Goal: Task Accomplishment & Management: Use online tool/utility

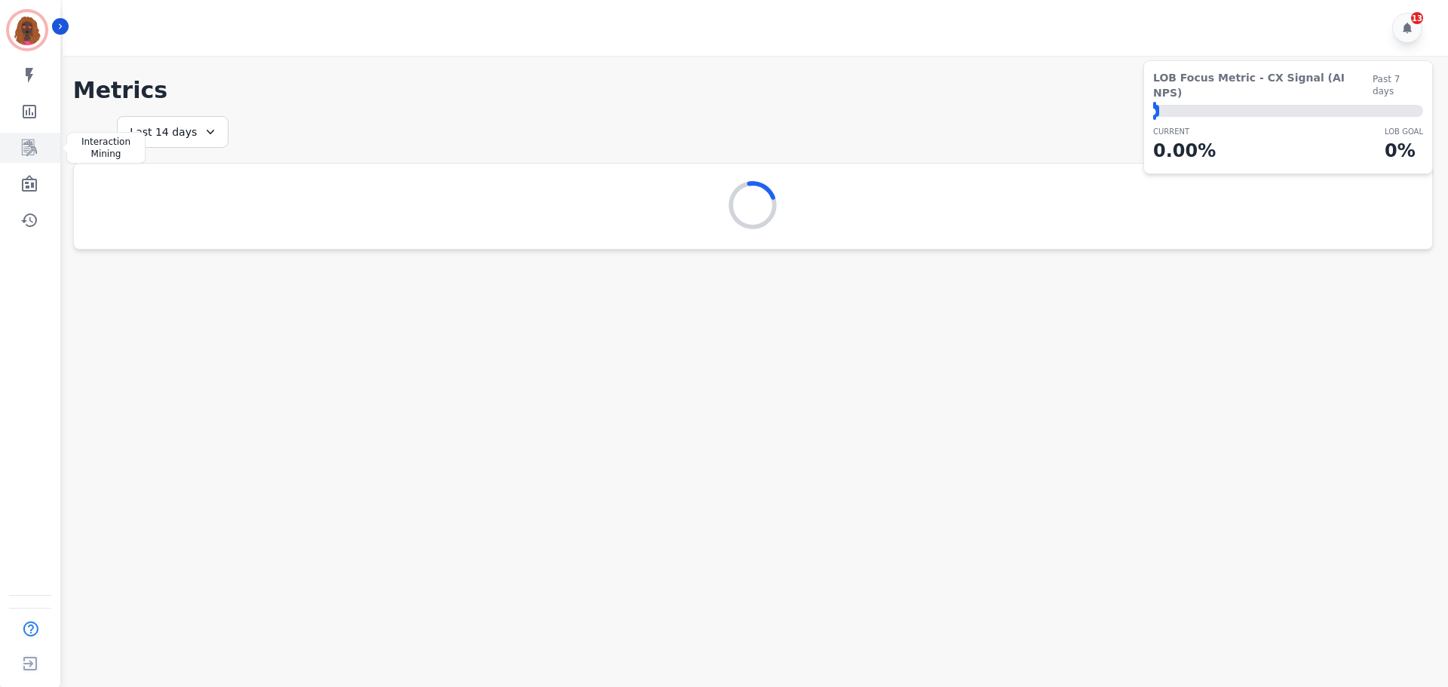
click at [33, 153] on icon "Sidebar" at bounding box center [29, 148] width 18 height 18
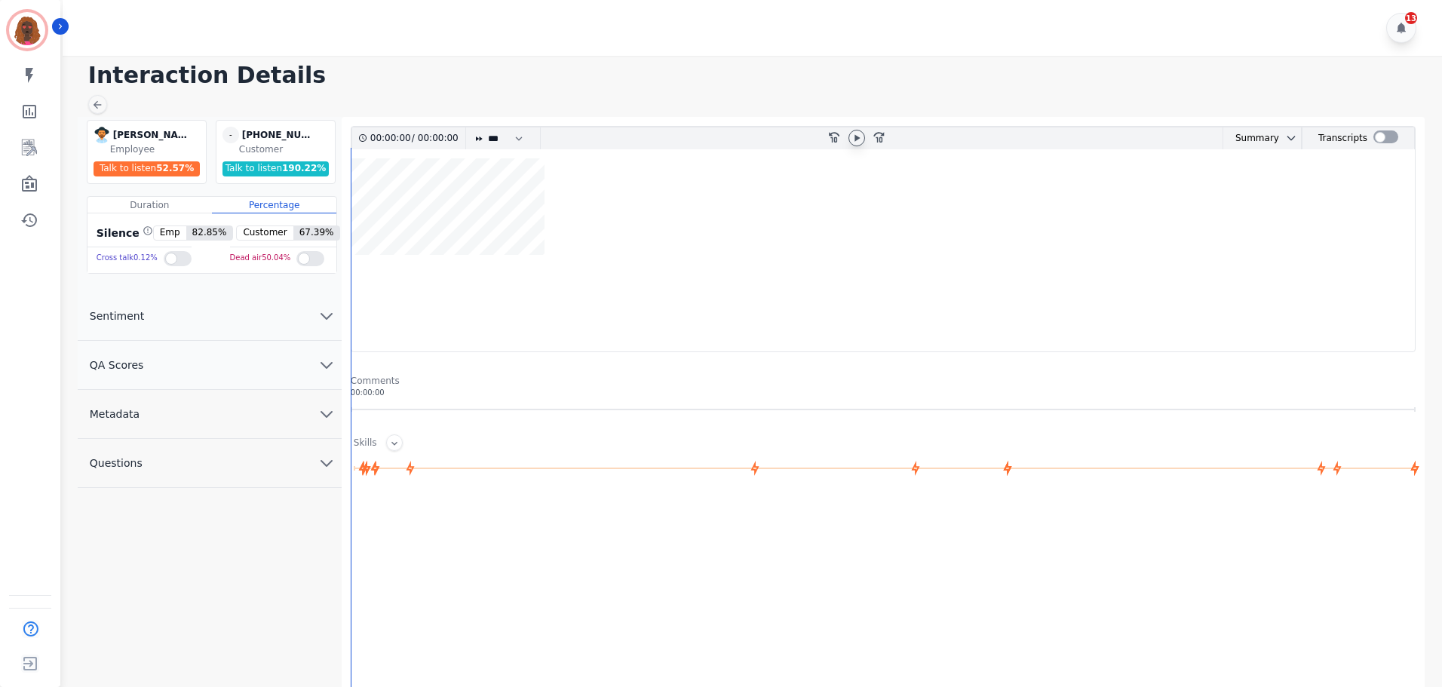
click at [857, 138] on icon at bounding box center [856, 137] width 5 height 7
click at [857, 138] on icon at bounding box center [856, 137] width 6 height 7
click at [857, 138] on icon at bounding box center [856, 137] width 5 height 7
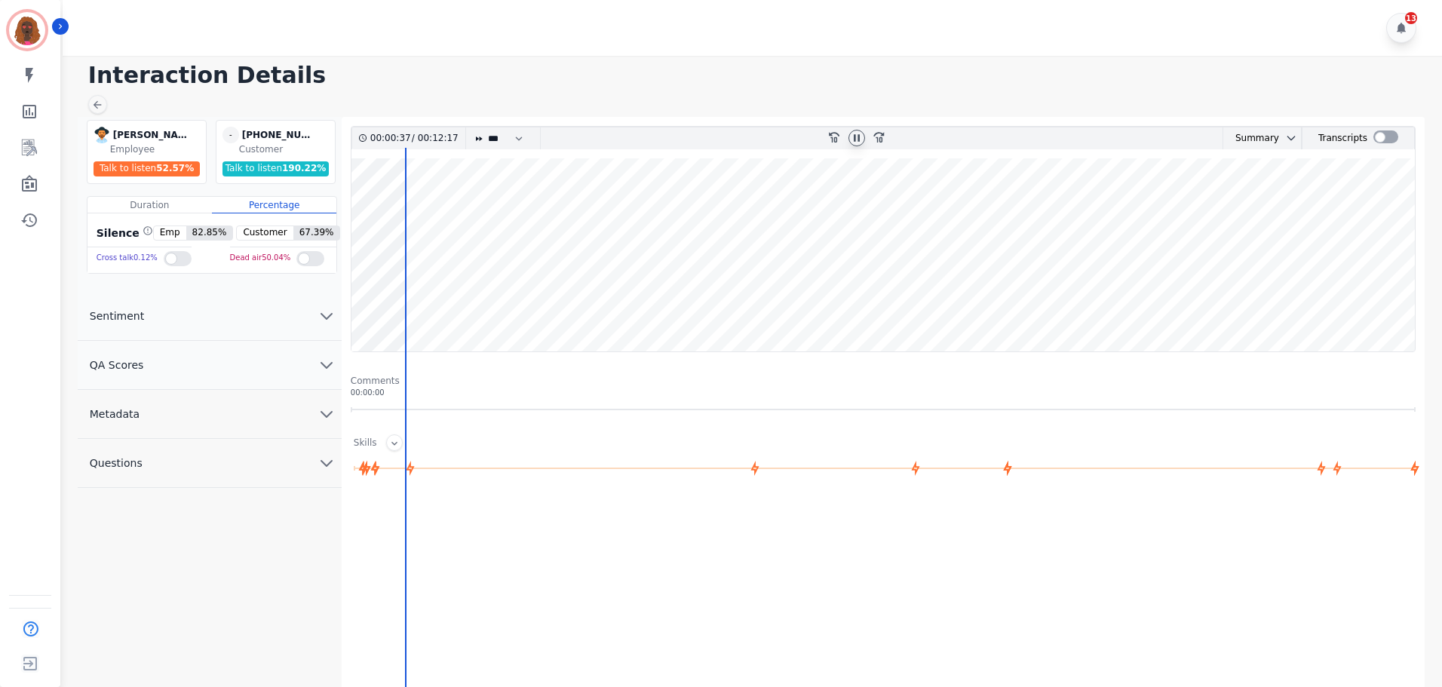
click at [529, 297] on wave at bounding box center [882, 254] width 1063 height 193
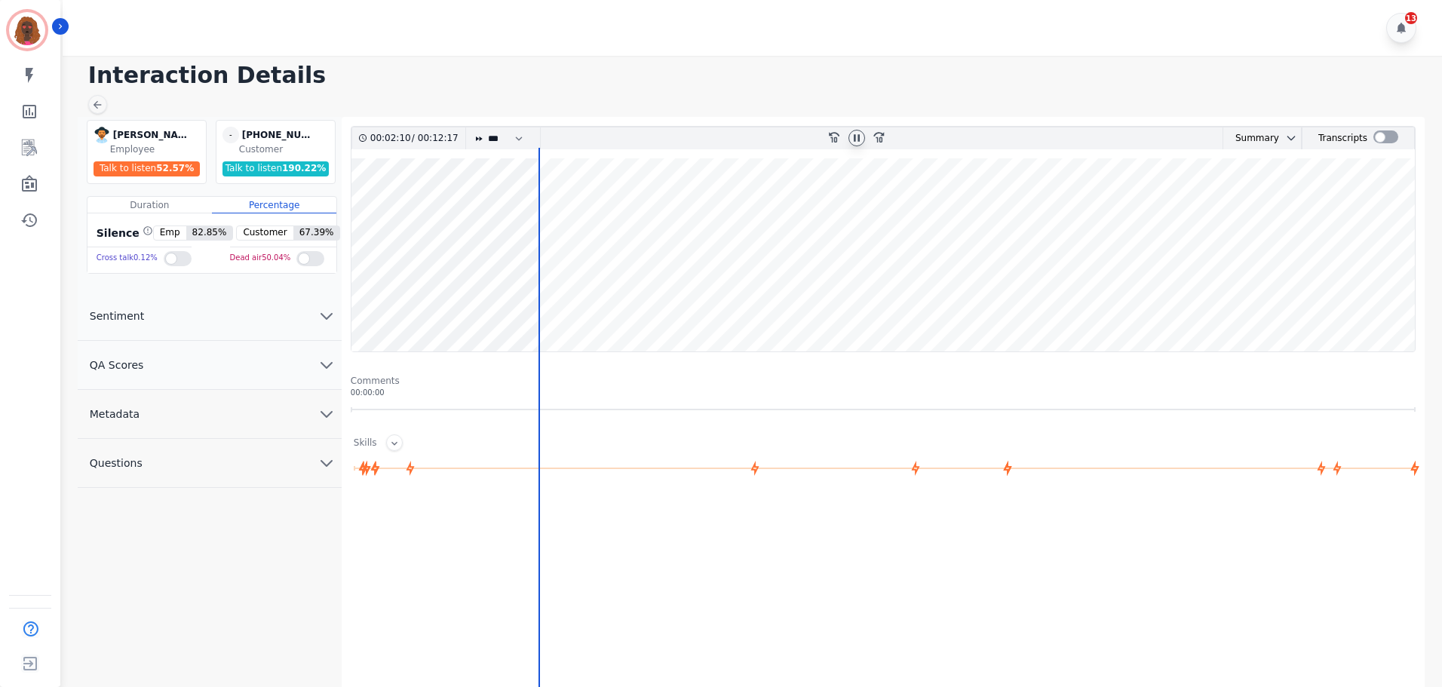
click at [491, 303] on wave at bounding box center [882, 254] width 1063 height 193
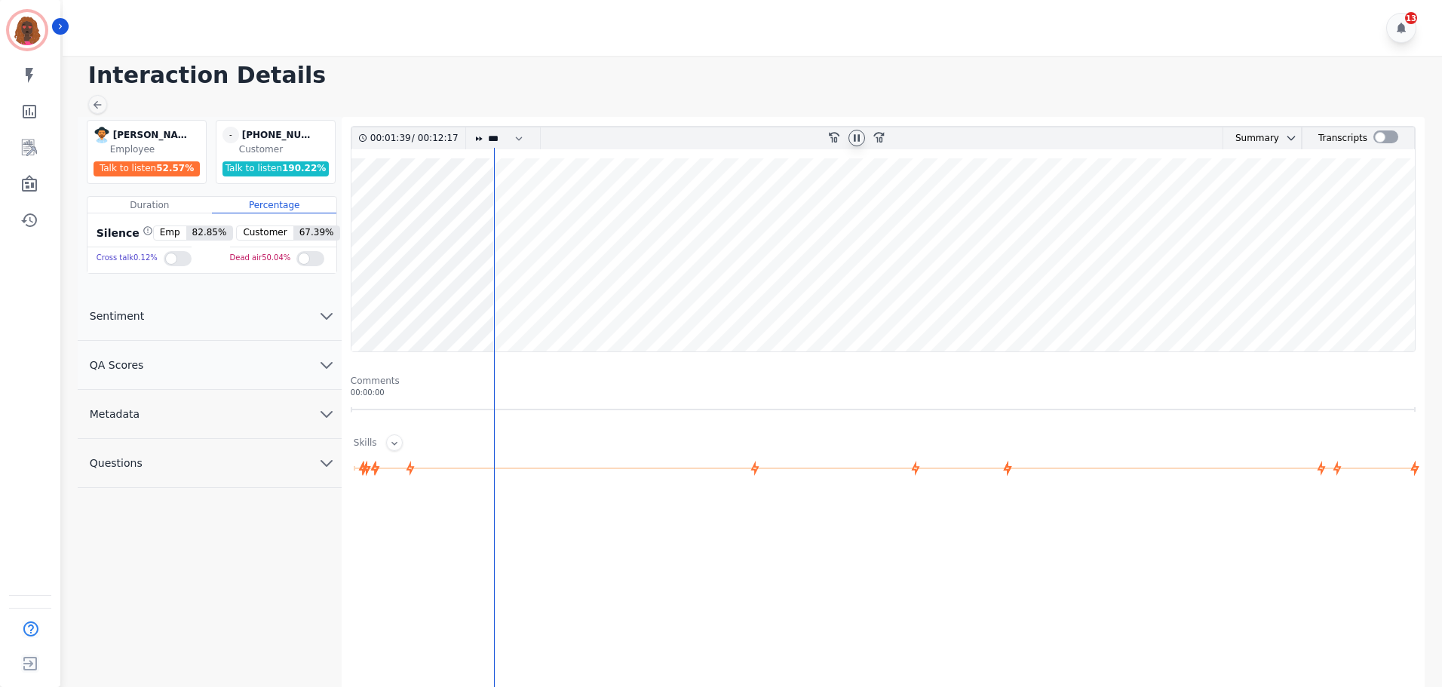
click at [476, 304] on wave at bounding box center [882, 254] width 1063 height 193
click at [525, 301] on wave at bounding box center [882, 254] width 1063 height 193
click at [517, 299] on wave at bounding box center [882, 254] width 1063 height 193
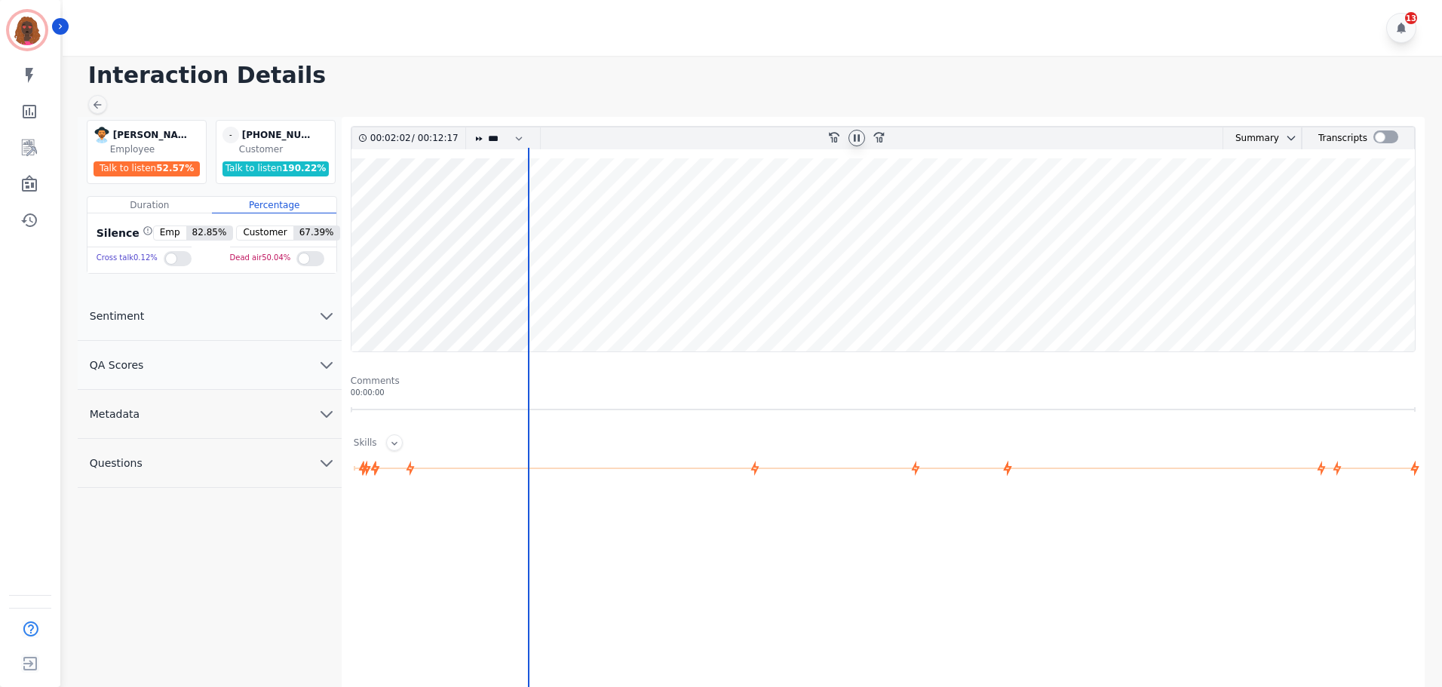
click at [536, 299] on wave at bounding box center [882, 254] width 1063 height 193
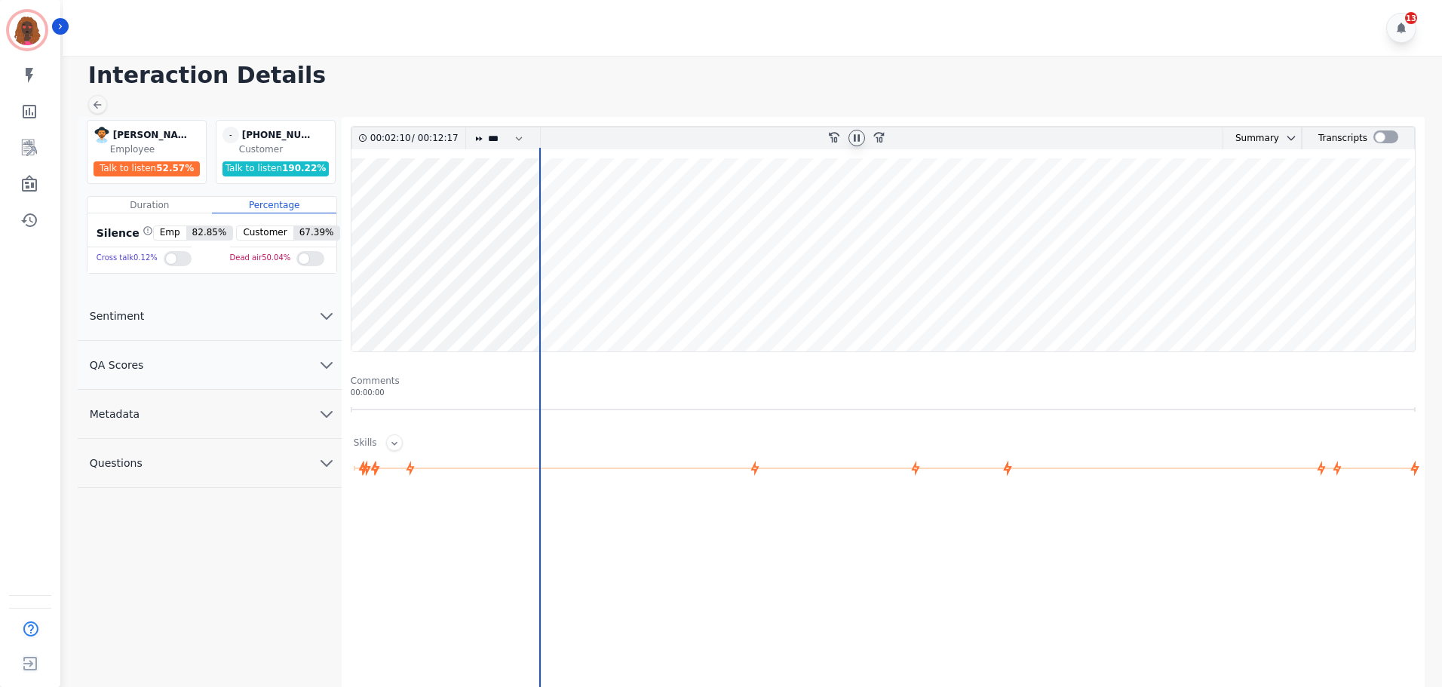
click at [557, 303] on wave at bounding box center [882, 254] width 1063 height 193
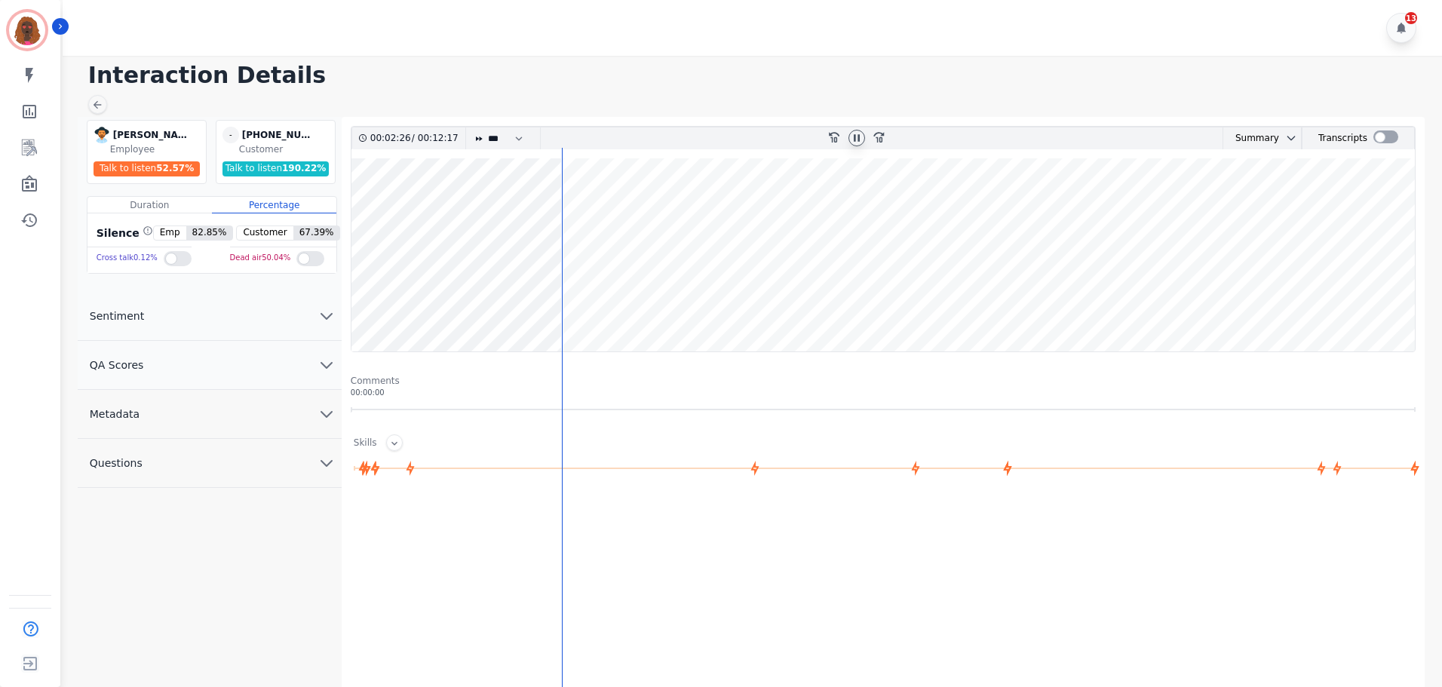
drag, startPoint x: 550, startPoint y: 197, endPoint x: 550, endPoint y: 212, distance: 15.1
click at [550, 198] on wave at bounding box center [882, 254] width 1063 height 193
click at [603, 211] on wave at bounding box center [882, 254] width 1063 height 193
click at [623, 213] on wave at bounding box center [882, 254] width 1063 height 193
click at [647, 300] on wave at bounding box center [882, 254] width 1063 height 193
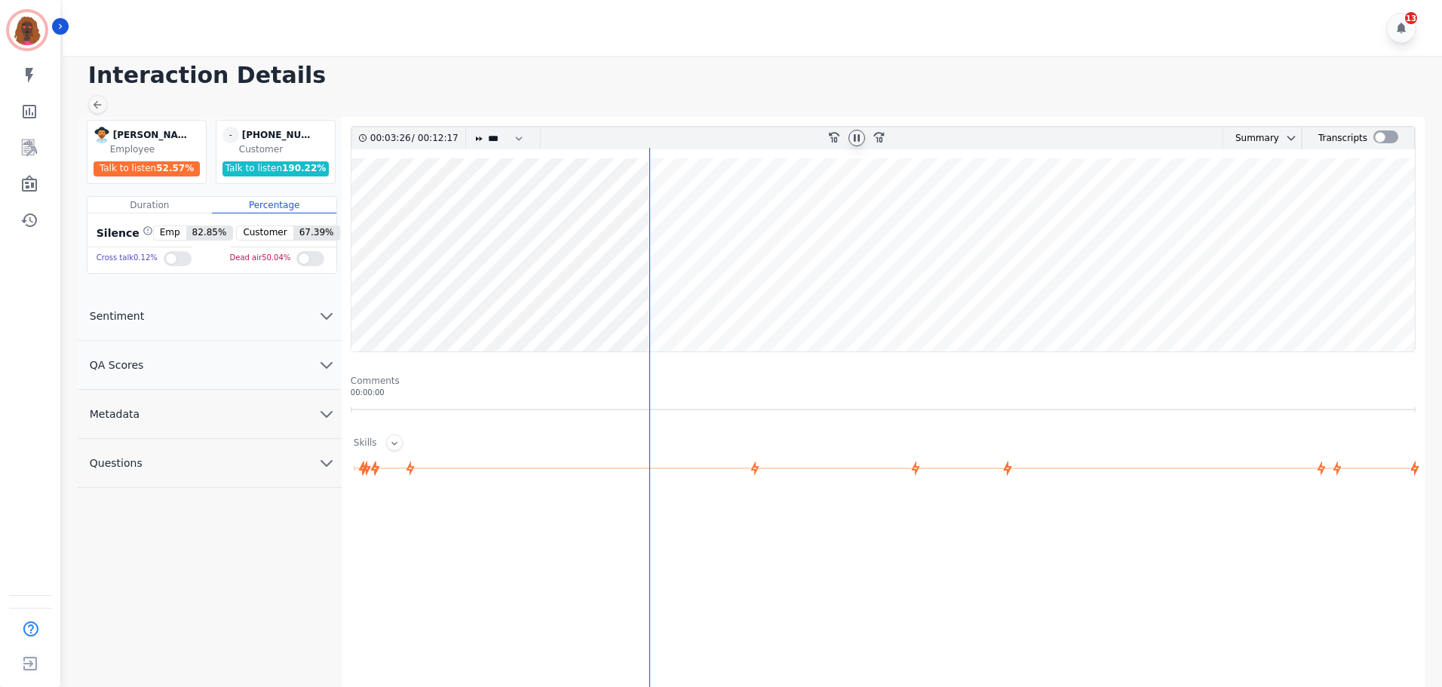
click at [653, 303] on wave at bounding box center [882, 254] width 1063 height 193
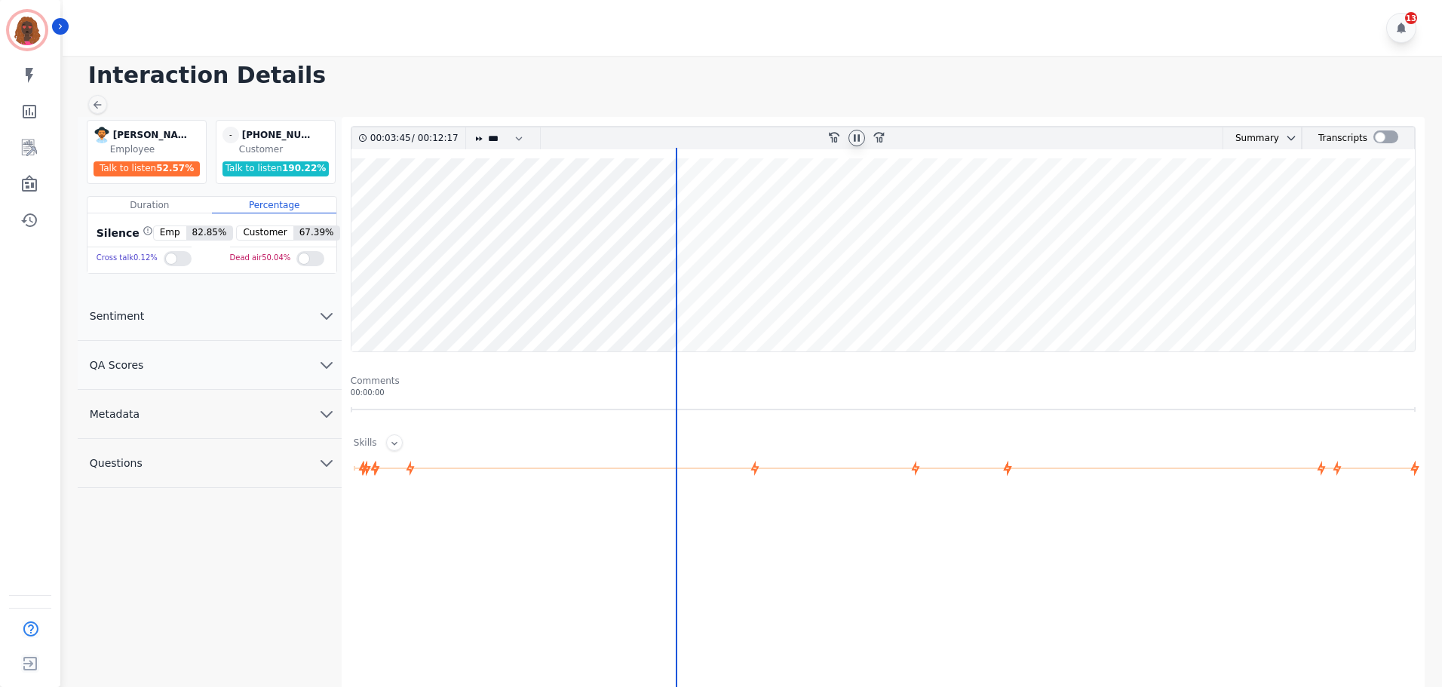
click at [678, 304] on wave at bounding box center [882, 254] width 1063 height 193
click at [695, 303] on wave at bounding box center [882, 254] width 1063 height 193
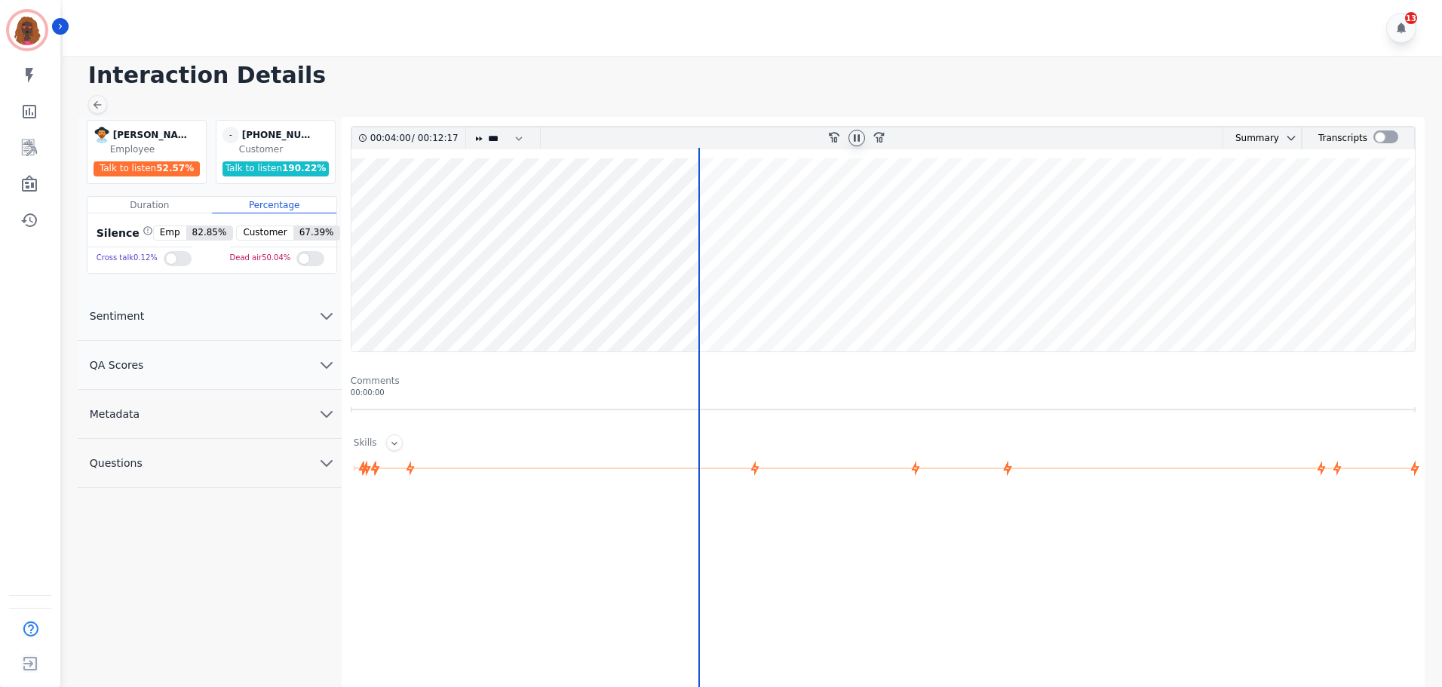
click at [691, 206] on wave at bounding box center [882, 254] width 1063 height 193
click at [697, 211] on wave at bounding box center [882, 254] width 1063 height 193
click at [720, 301] on wave at bounding box center [882, 254] width 1063 height 193
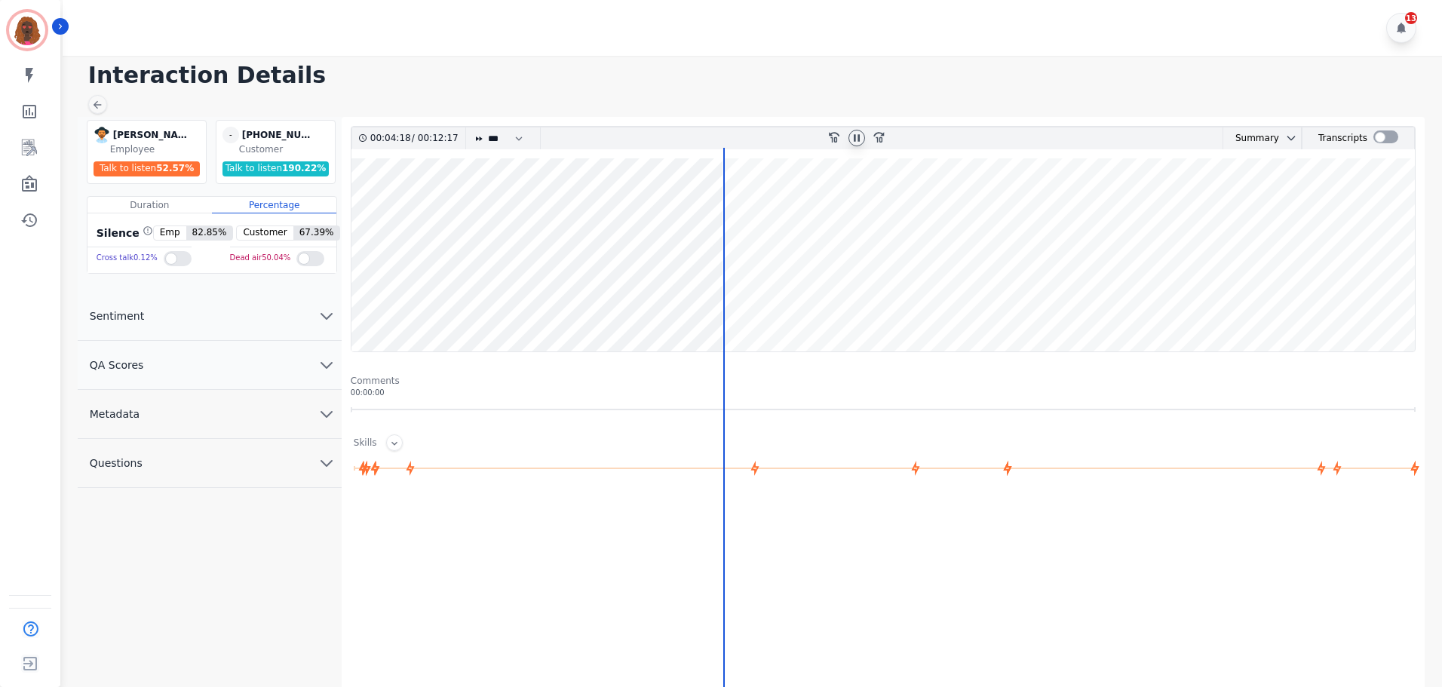
click at [716, 305] on wave at bounding box center [882, 254] width 1063 height 193
click at [725, 303] on wave at bounding box center [882, 254] width 1063 height 193
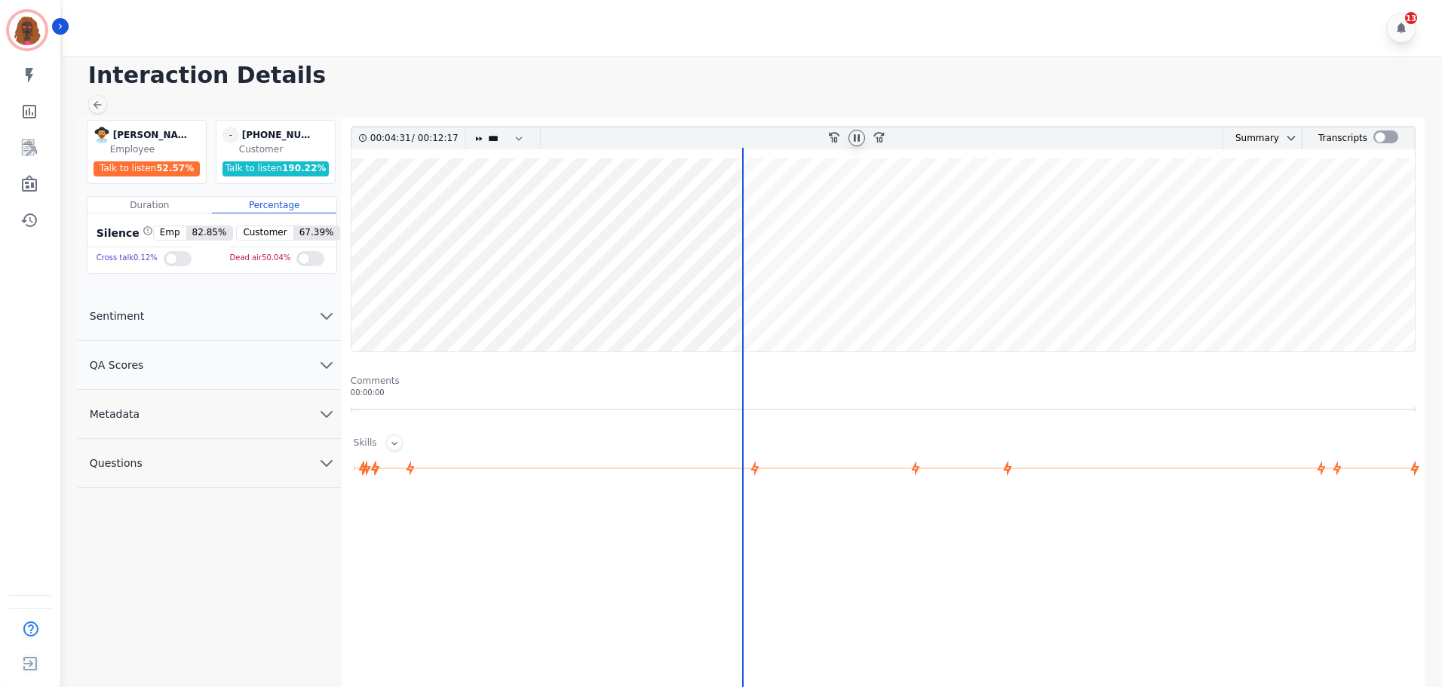
click at [742, 304] on div at bounding box center [743, 491] width 2 height 687
click at [756, 209] on wave at bounding box center [882, 254] width 1063 height 193
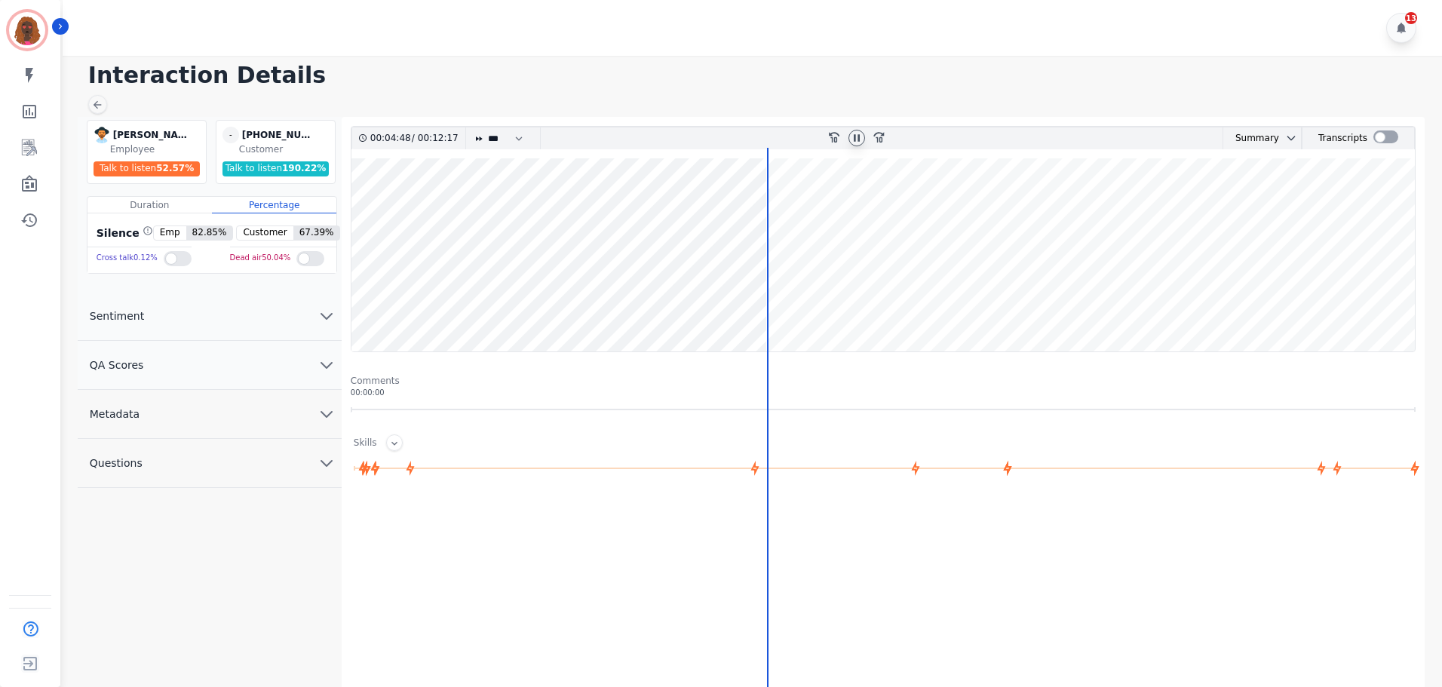
click at [758, 209] on wave at bounding box center [882, 254] width 1063 height 193
click at [772, 212] on wave at bounding box center [882, 254] width 1063 height 193
click at [856, 139] on icon at bounding box center [856, 138] width 12 height 12
